Goal: Task Accomplishment & Management: Complete application form

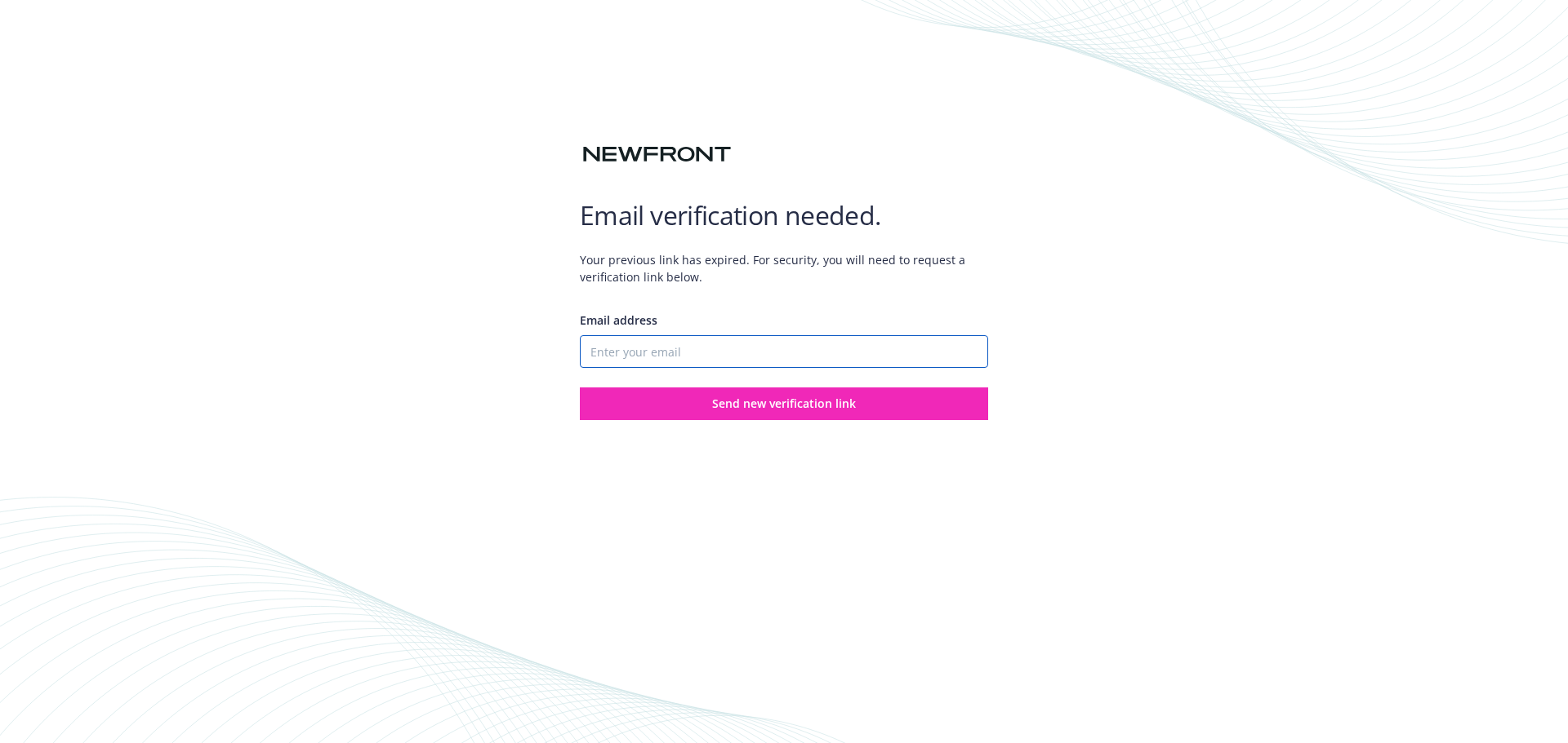
click at [660, 351] on input "Email address" at bounding box center [784, 352] width 408 height 33
type input "[PERSON_NAME][EMAIL_ADDRESS][DOMAIN_NAME]"
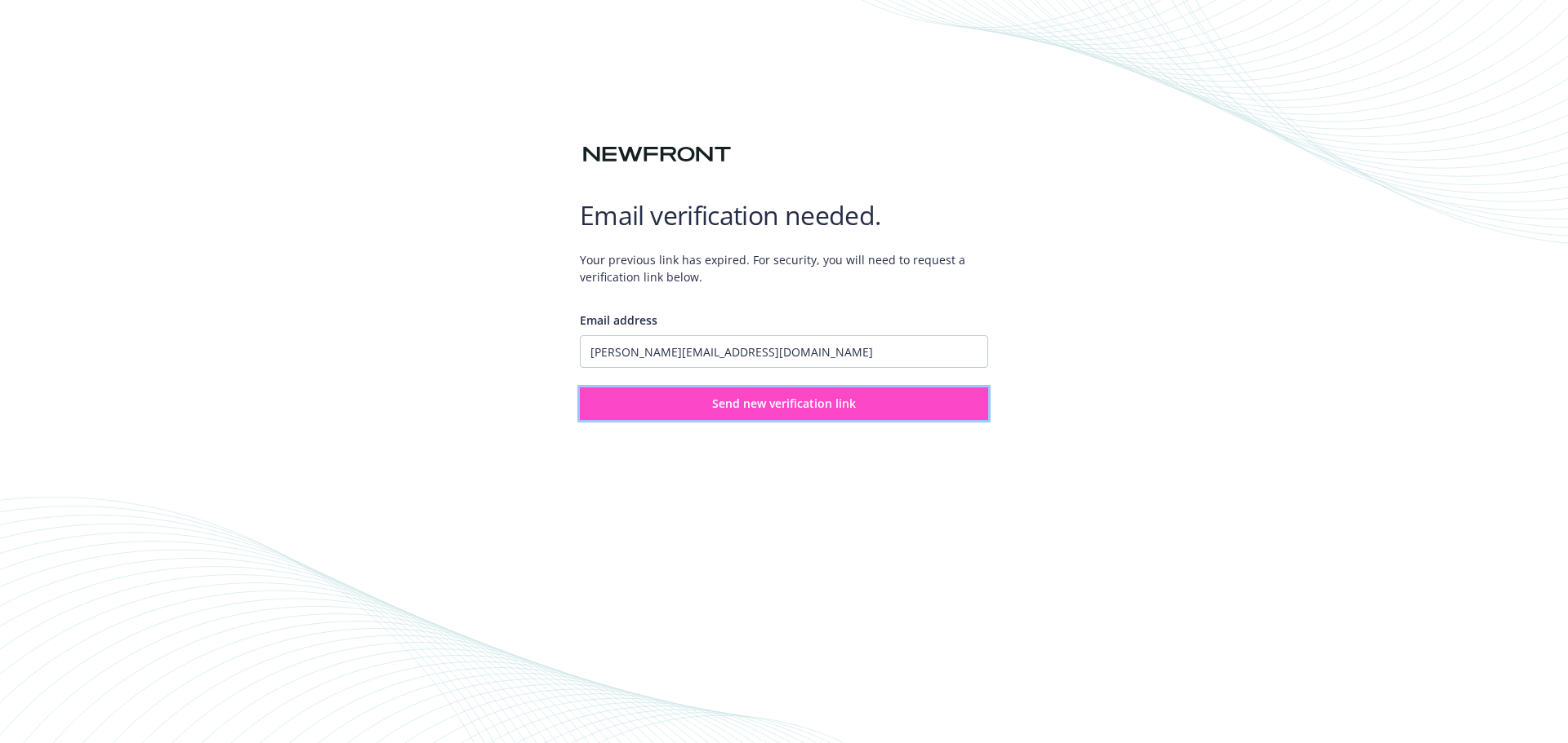
click at [755, 409] on span "Send new verification link" at bounding box center [784, 403] width 143 height 15
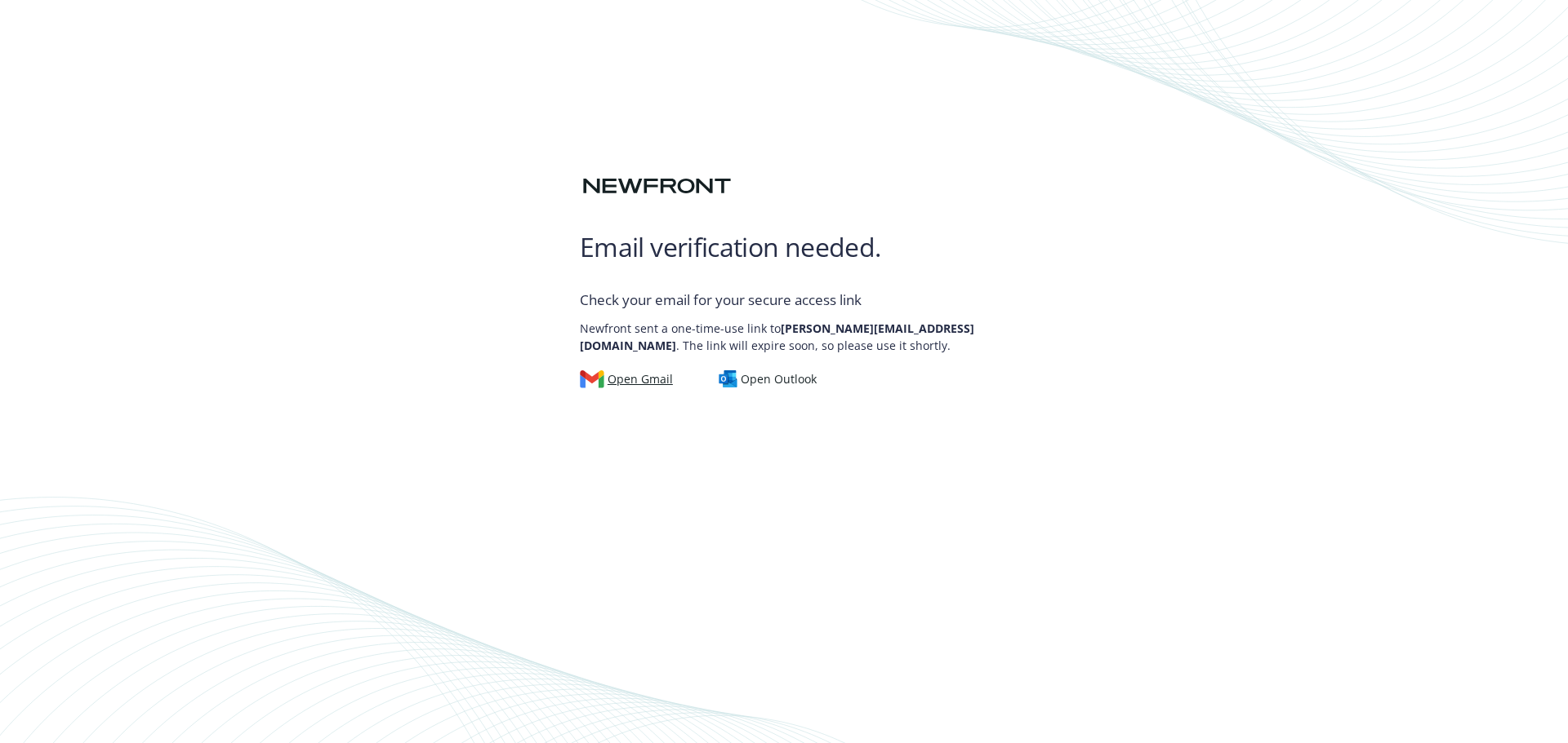
click at [624, 385] on div "Open Gmail" at bounding box center [626, 379] width 93 height 18
